Goal: Task Accomplishment & Management: Manage account settings

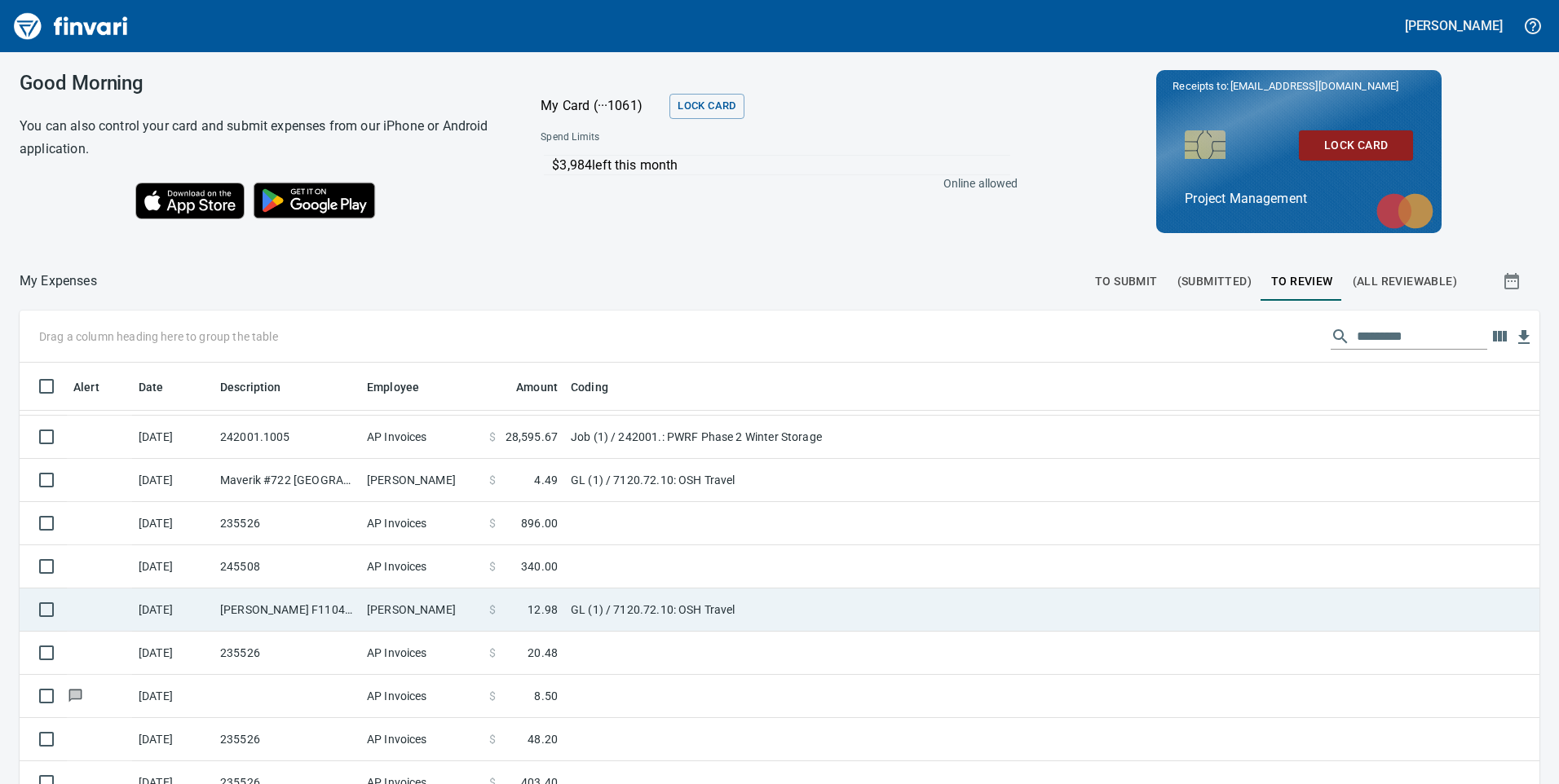
scroll to position [163, 0]
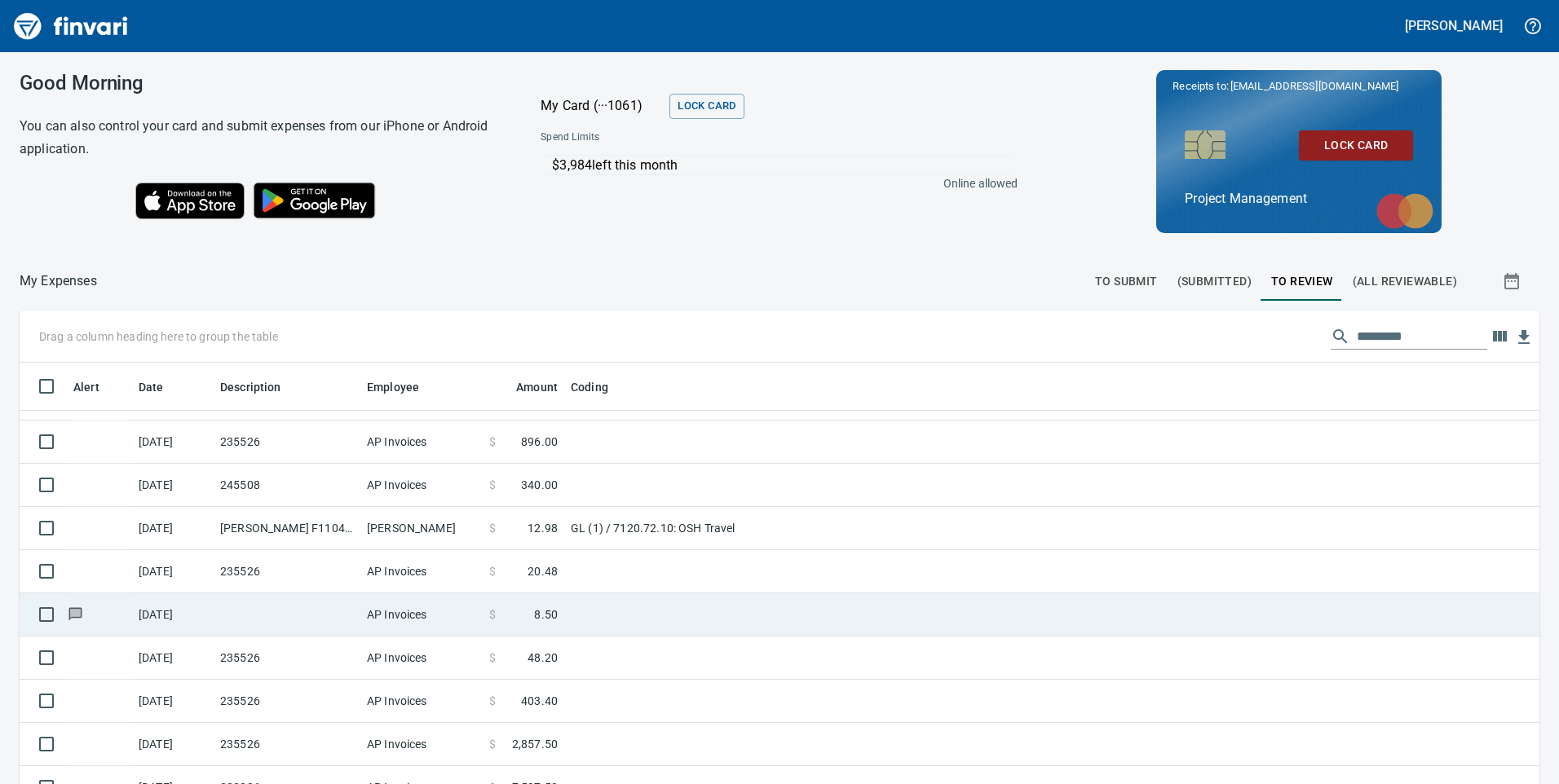
click at [552, 614] on span "8.50" at bounding box center [546, 615] width 23 height 16
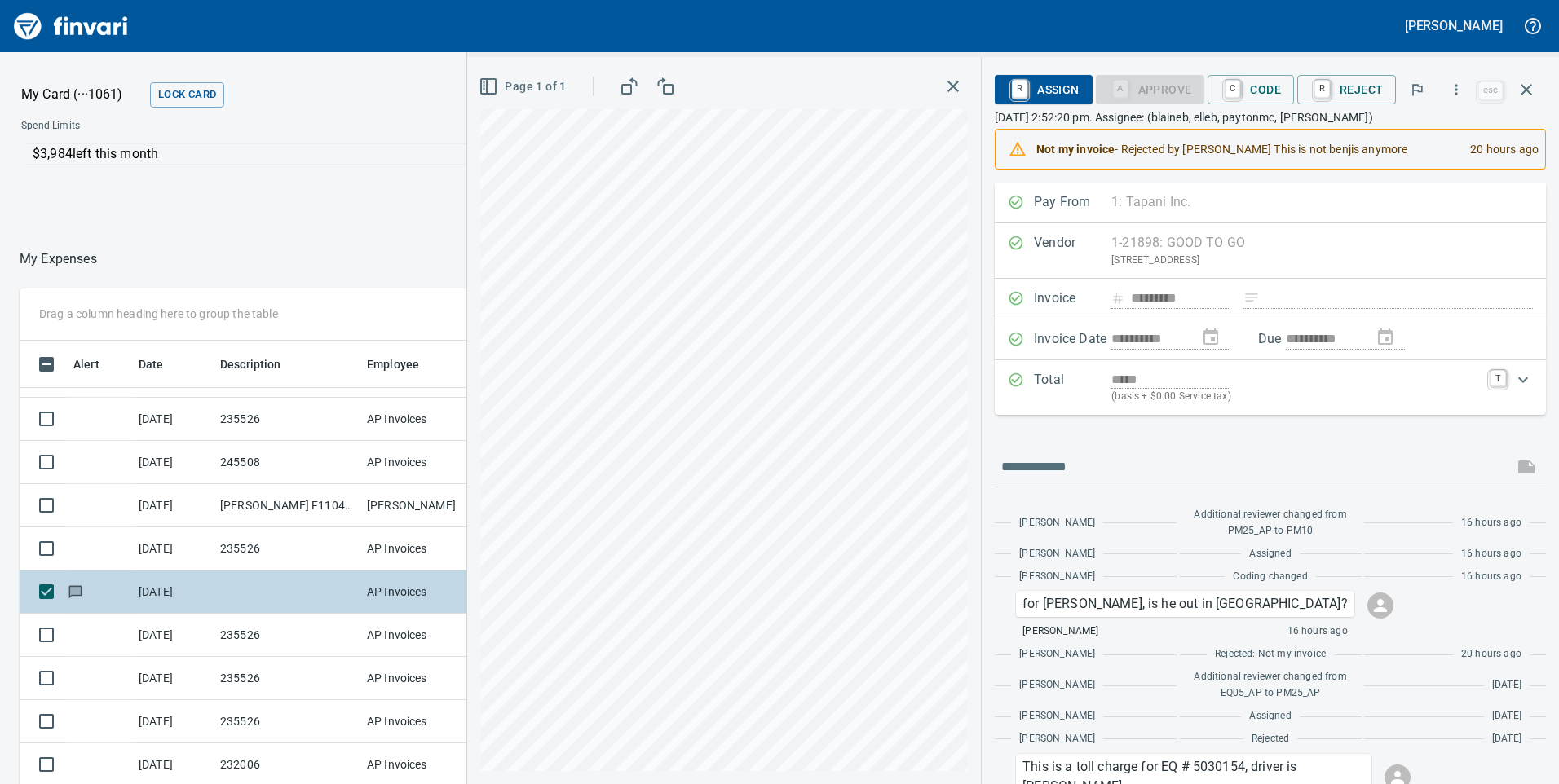
scroll to position [244, 0]
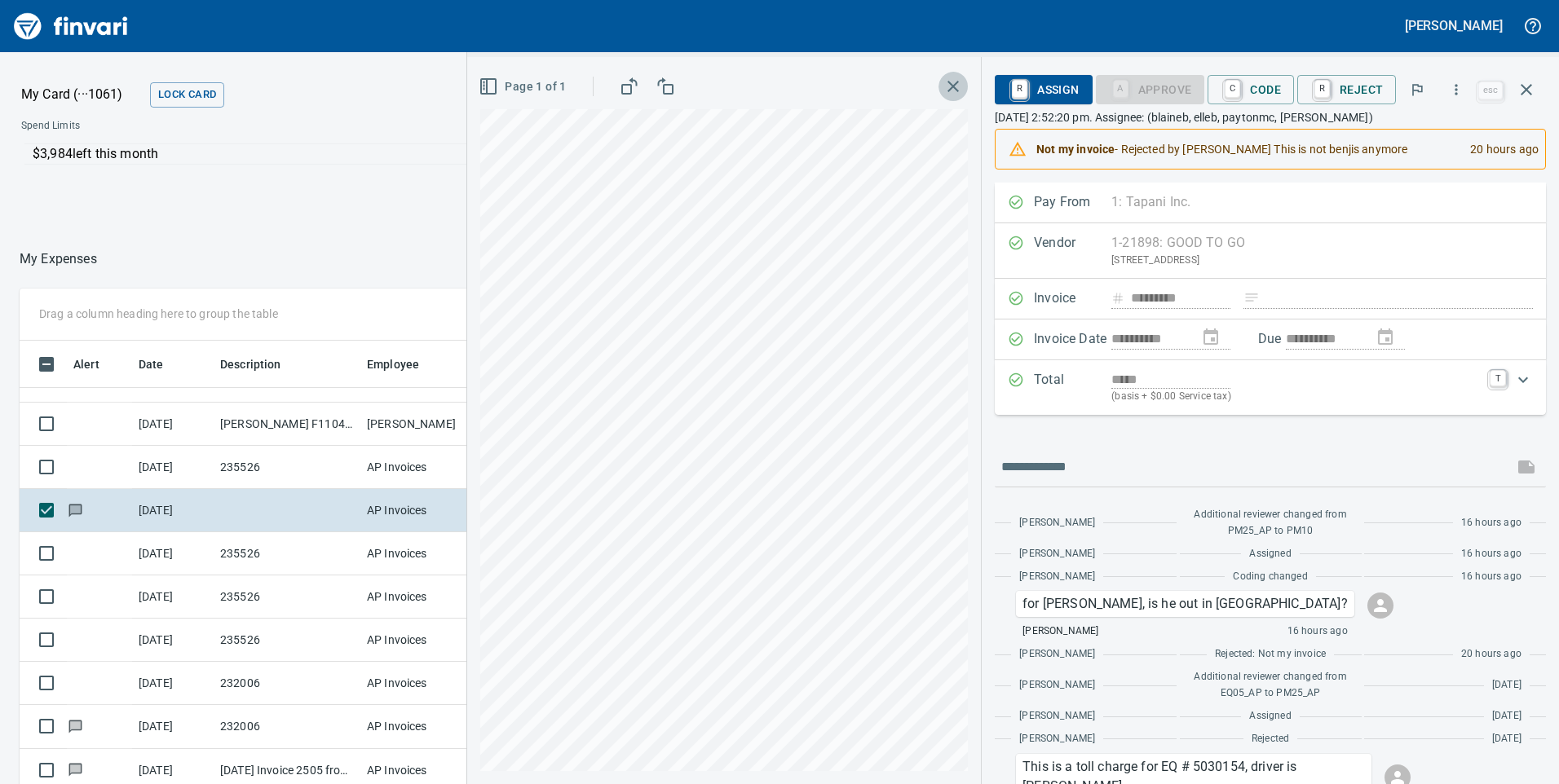
click at [964, 78] on button "button" at bounding box center [953, 87] width 30 height 30
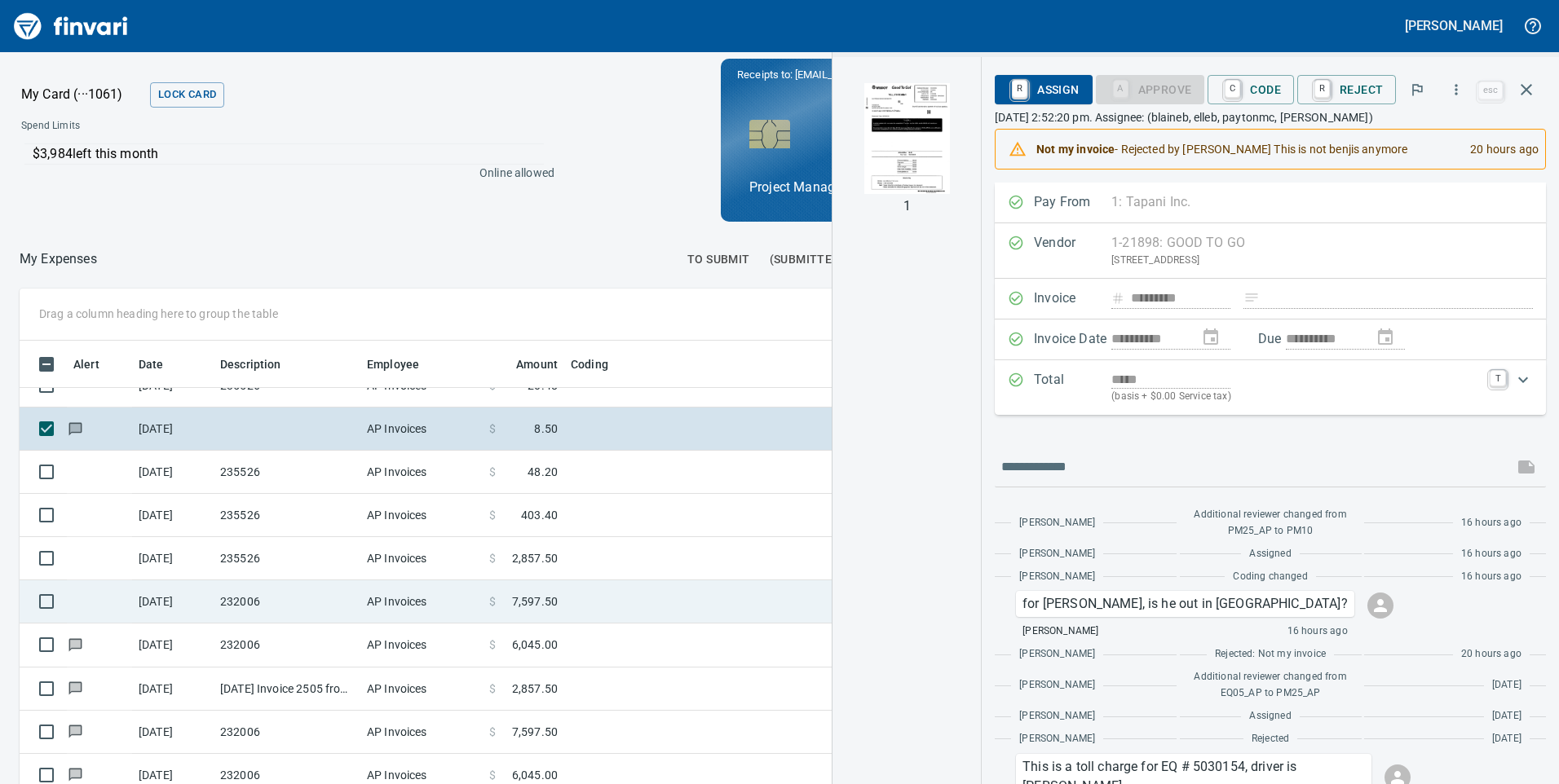
scroll to position [407, 0]
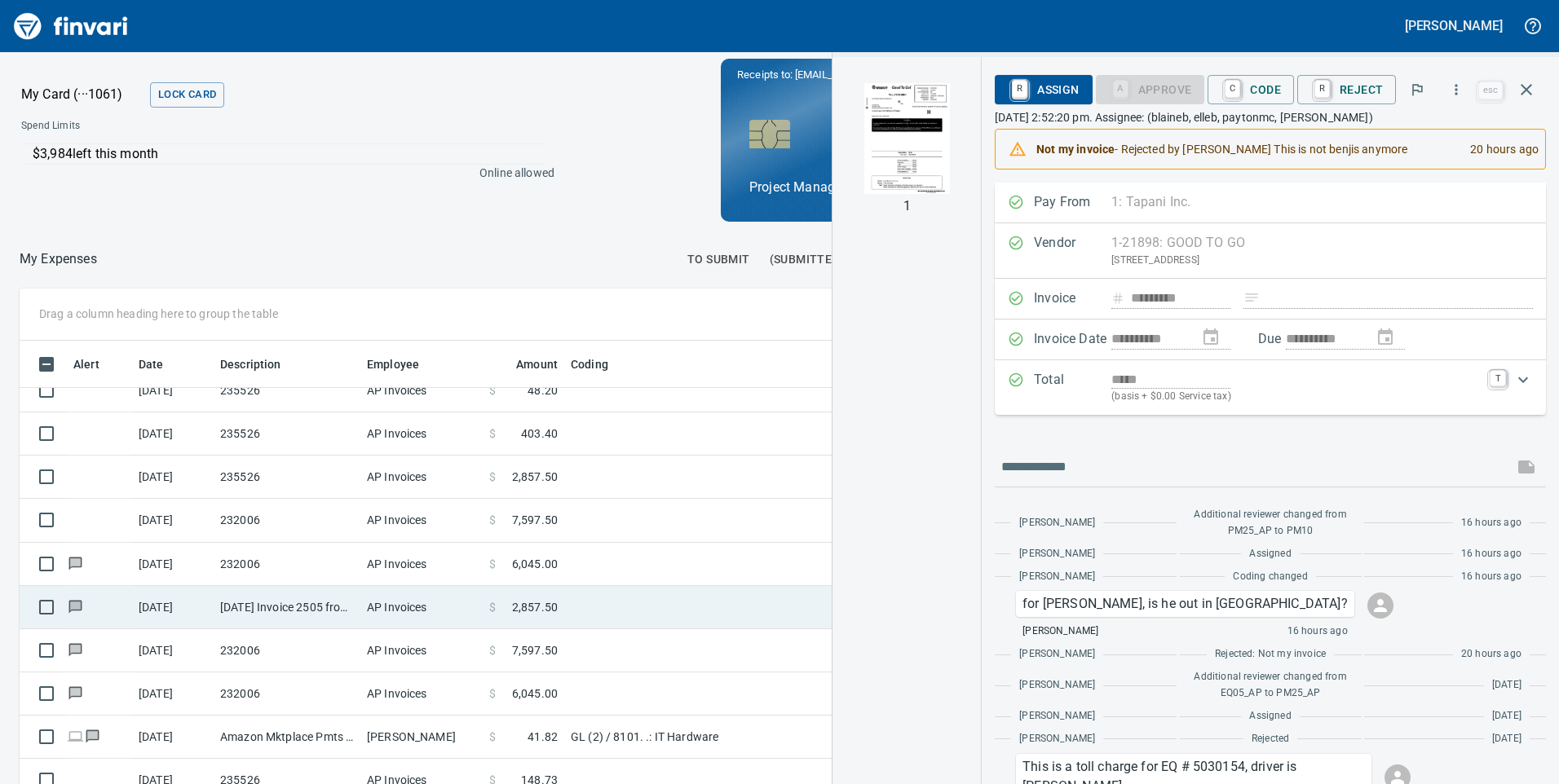
click at [518, 606] on span "2,857.50" at bounding box center [535, 607] width 46 height 16
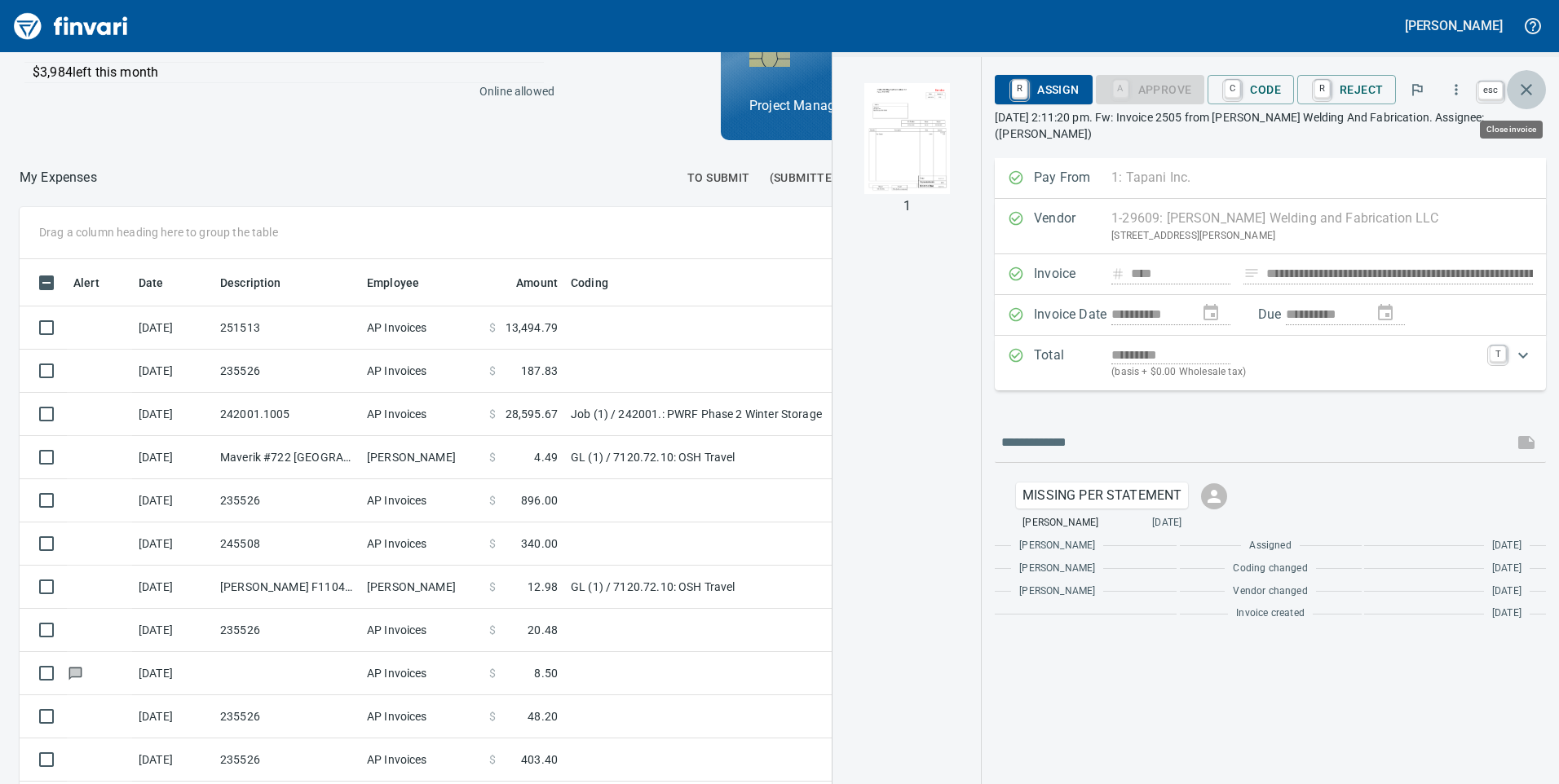
scroll to position [593, 1076]
click at [1527, 89] on icon "button" at bounding box center [1527, 89] width 12 height 12
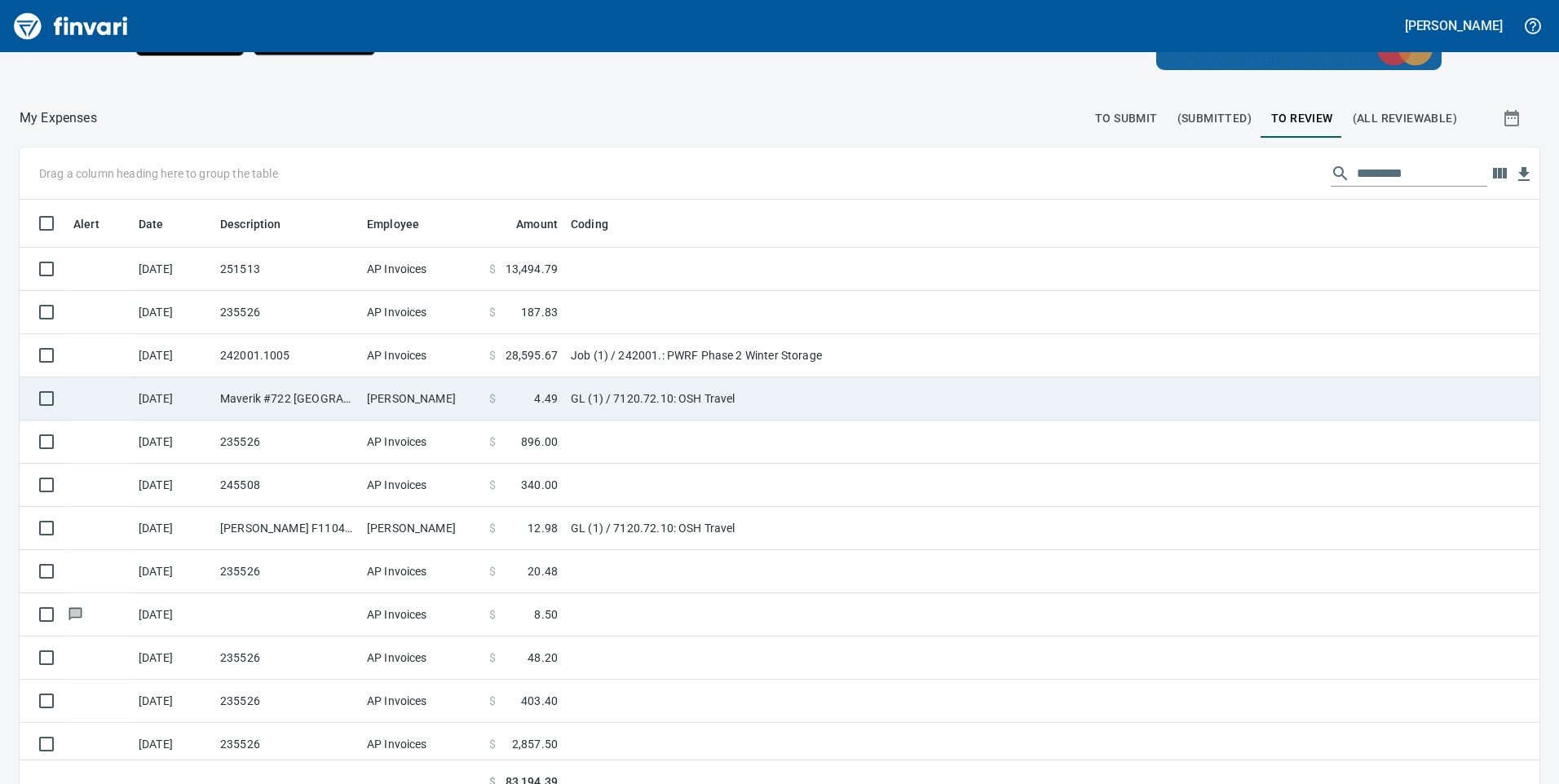
click at [617, 390] on td "GL (1) / 7120.72.10: OSH Travel" at bounding box center [768, 399] width 408 height 43
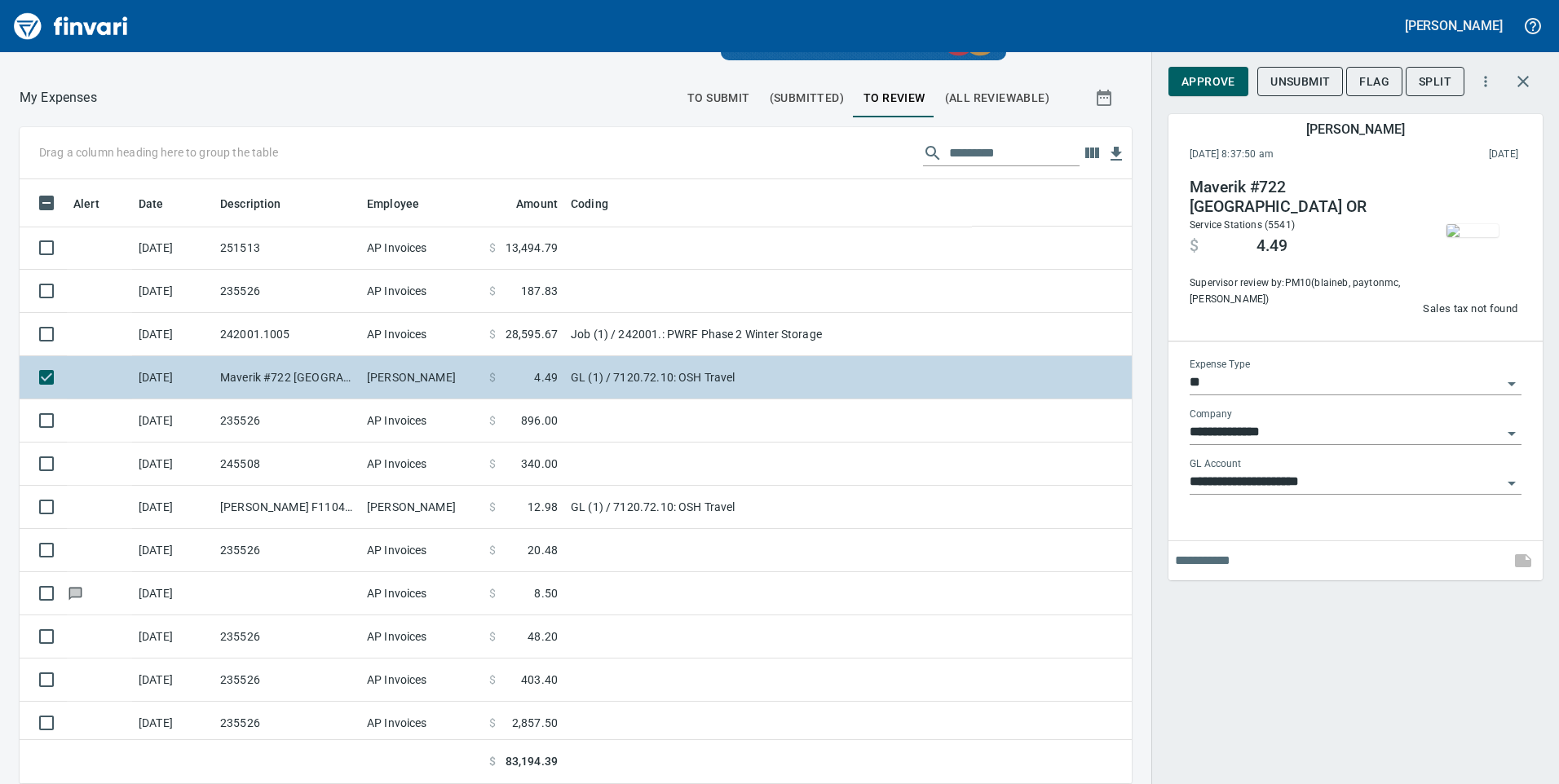
scroll to position [593, 1076]
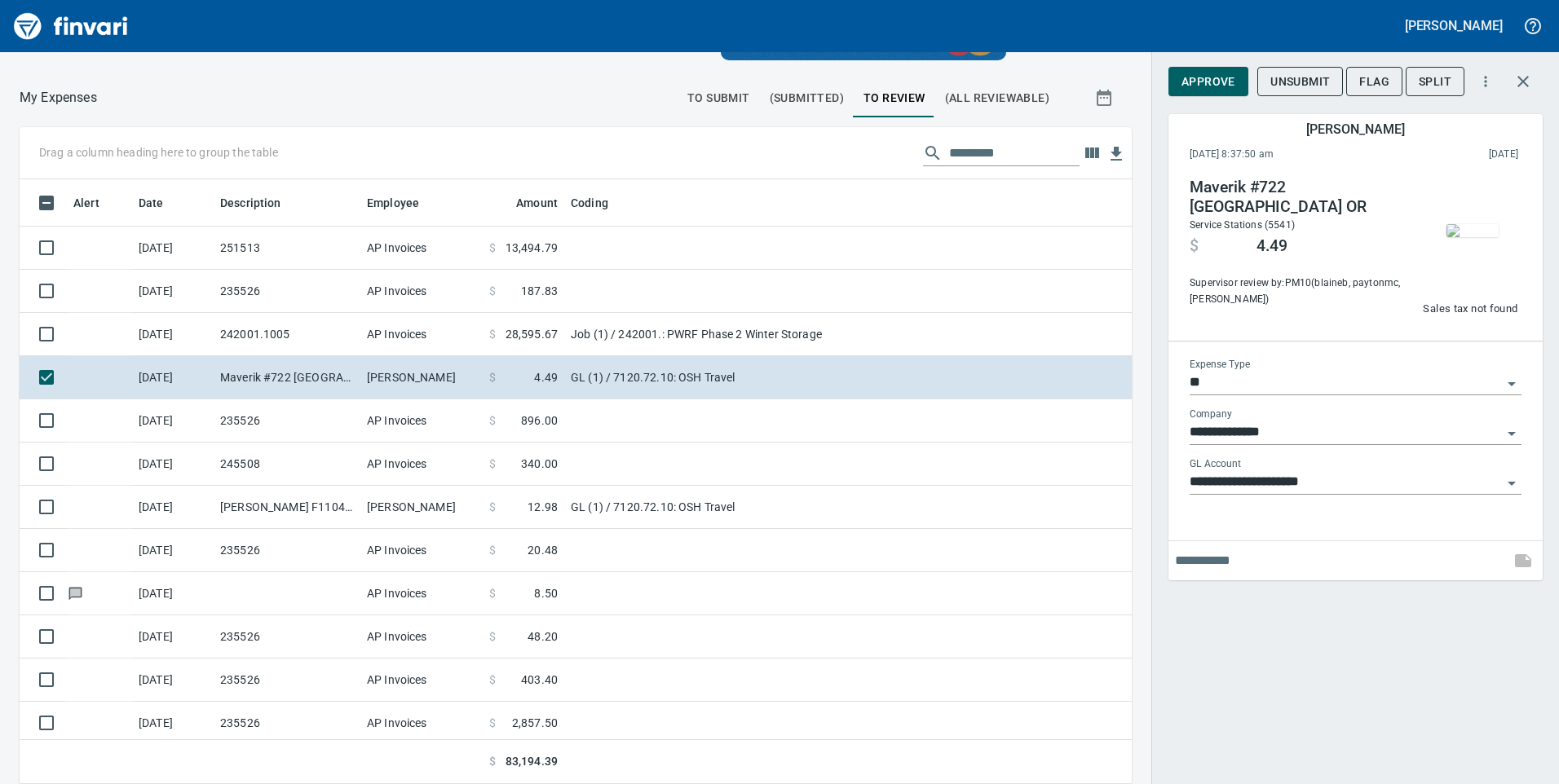
click at [1470, 233] on img "button" at bounding box center [1472, 231] width 52 height 13
click at [1523, 81] on icon "button" at bounding box center [1523, 81] width 12 height 12
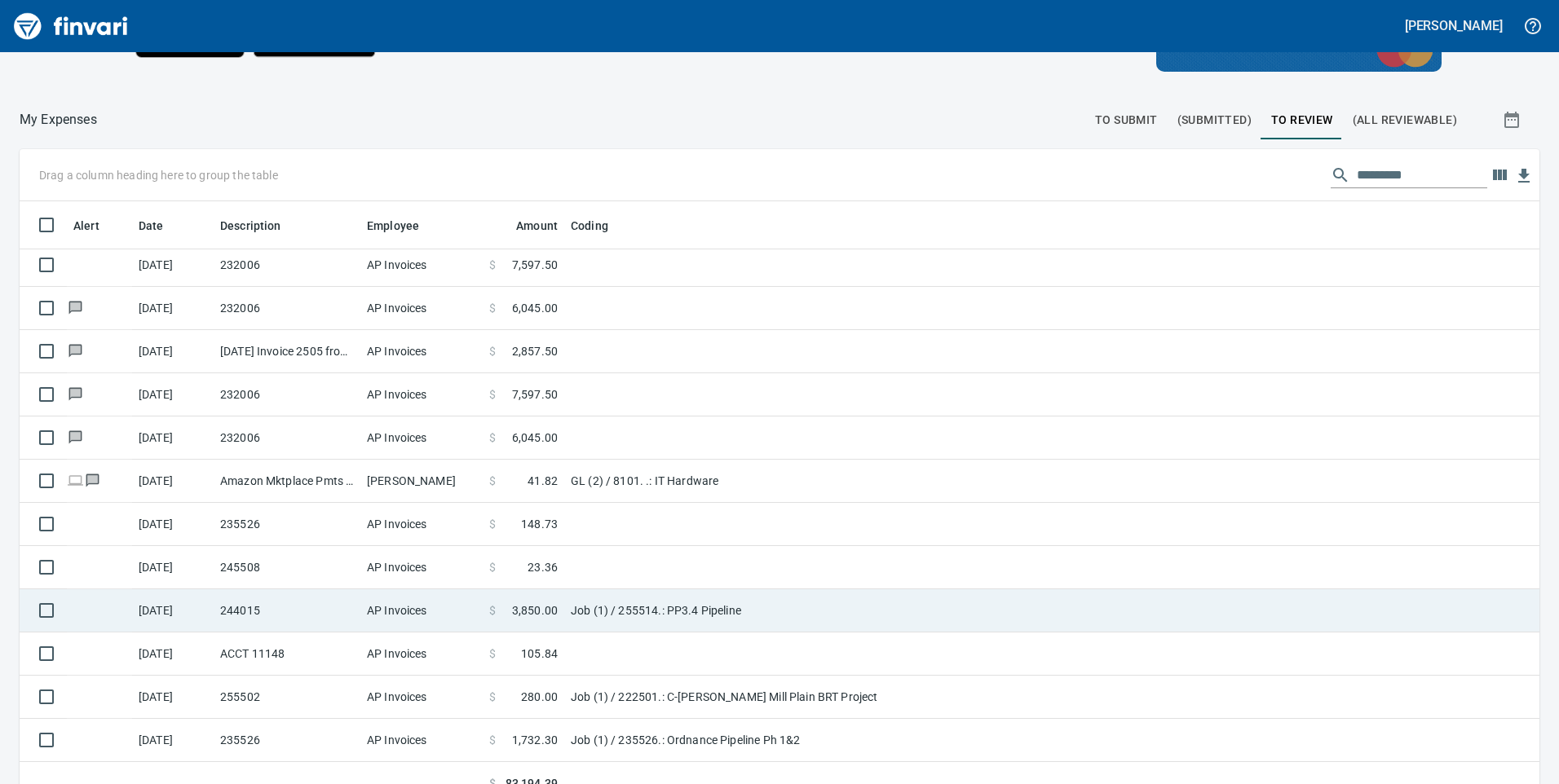
scroll to position [183, 0]
